Goal: Learn about a topic: Understand process/instructions

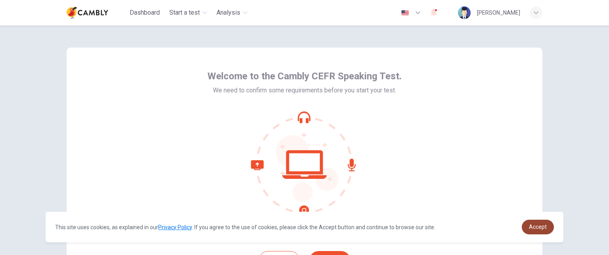
click at [543, 228] on span "Accept" at bounding box center [538, 227] width 18 height 6
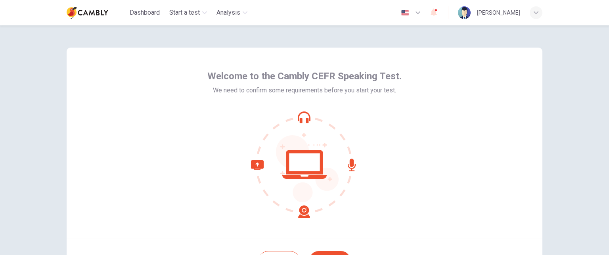
scroll to position [40, 0]
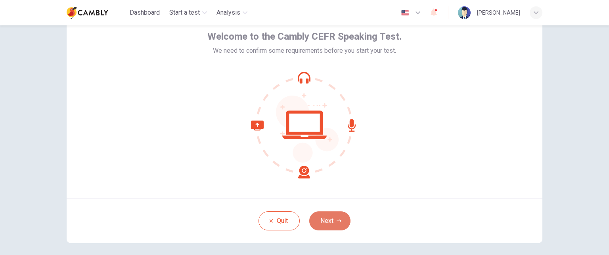
click at [317, 222] on button "Next" at bounding box center [329, 220] width 41 height 19
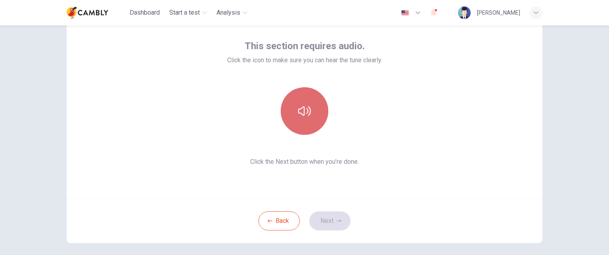
click at [302, 109] on icon "button" at bounding box center [304, 111] width 13 height 13
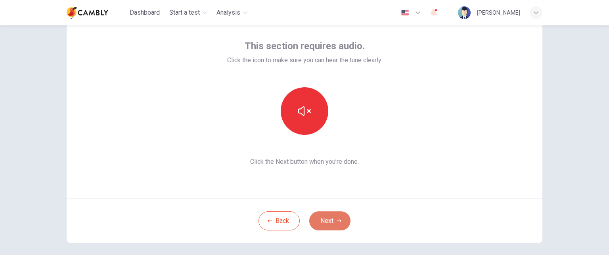
click at [333, 224] on button "Next" at bounding box center [329, 220] width 41 height 19
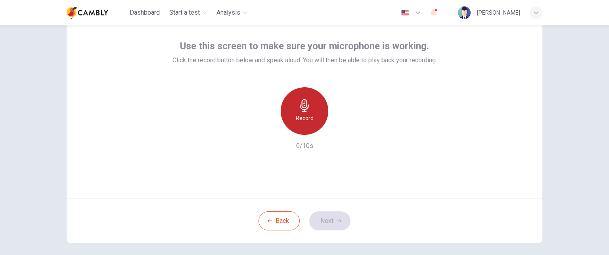
click at [301, 112] on div "Record" at bounding box center [305, 111] width 48 height 48
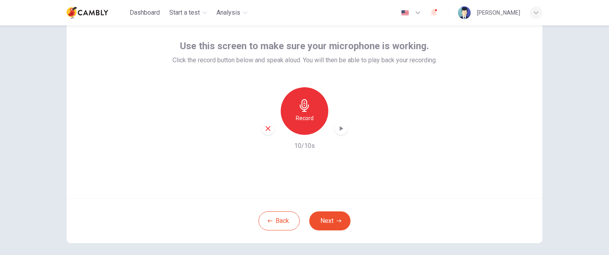
click at [301, 114] on h6 "Record" at bounding box center [305, 118] width 18 height 10
click at [325, 219] on button "Next" at bounding box center [329, 220] width 41 height 19
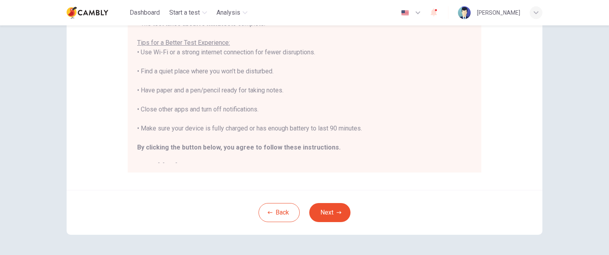
scroll to position [9, 0]
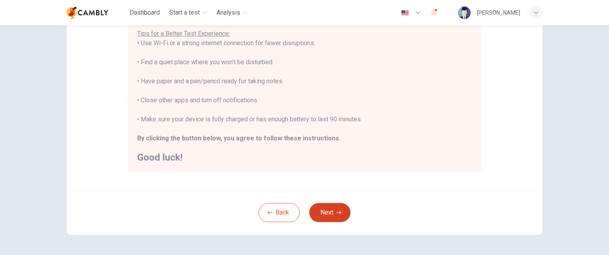
click at [332, 213] on button "Next" at bounding box center [329, 212] width 41 height 19
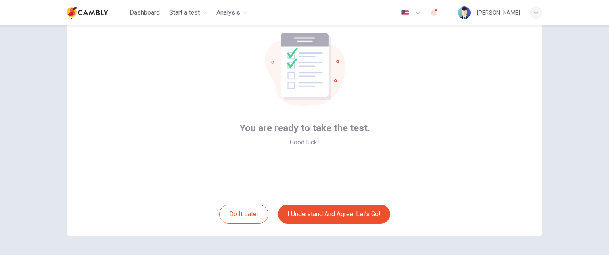
scroll to position [75, 0]
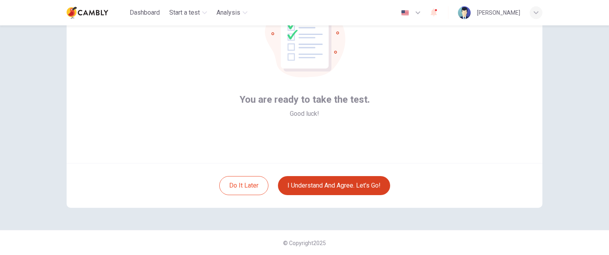
click at [334, 186] on button "I understand and agree. Let’s go!" at bounding box center [334, 185] width 112 height 19
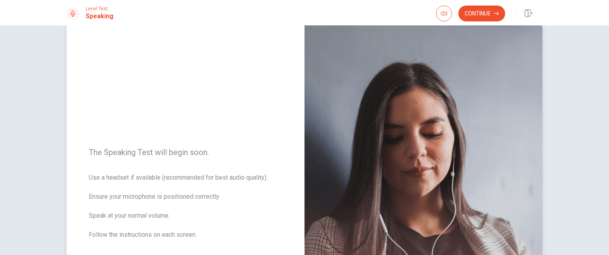
scroll to position [14, 0]
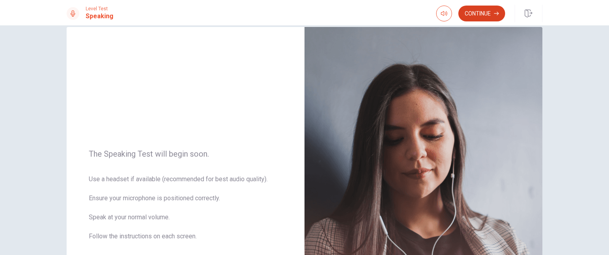
click at [482, 11] on button "Continue" at bounding box center [482, 14] width 47 height 16
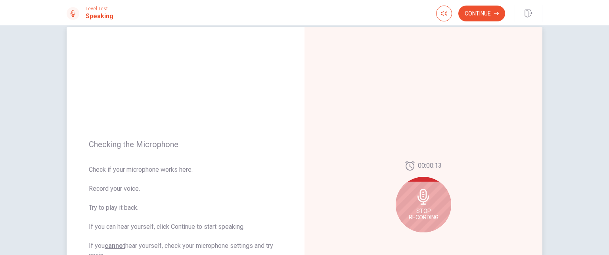
scroll to position [54, 0]
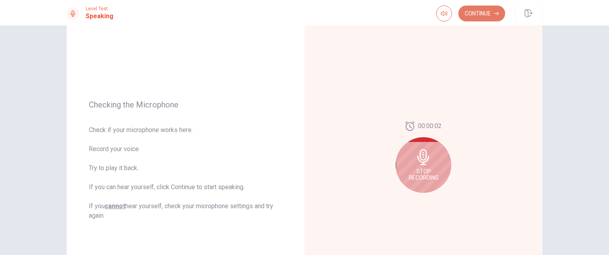
click at [486, 12] on button "Continue" at bounding box center [482, 14] width 47 height 16
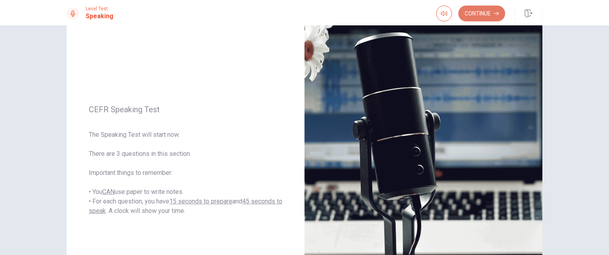
click at [487, 13] on button "Continue" at bounding box center [482, 14] width 47 height 16
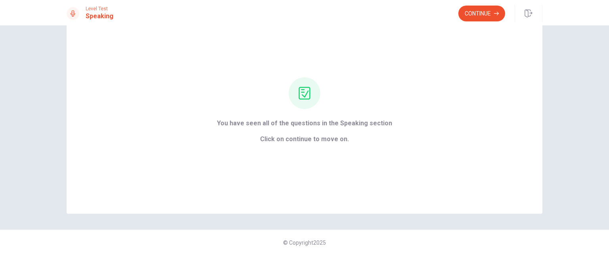
scroll to position [33, 0]
click at [481, 13] on button "Continue" at bounding box center [482, 14] width 47 height 16
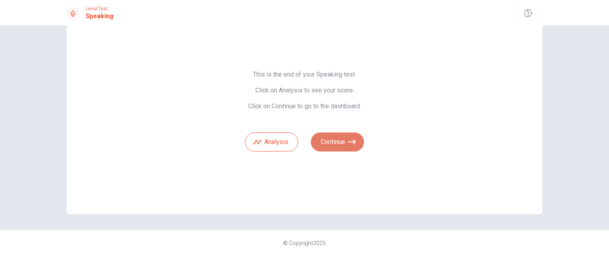
click at [341, 142] on button "Continue" at bounding box center [337, 142] width 53 height 19
